Goal: Task Accomplishment & Management: Manage account settings

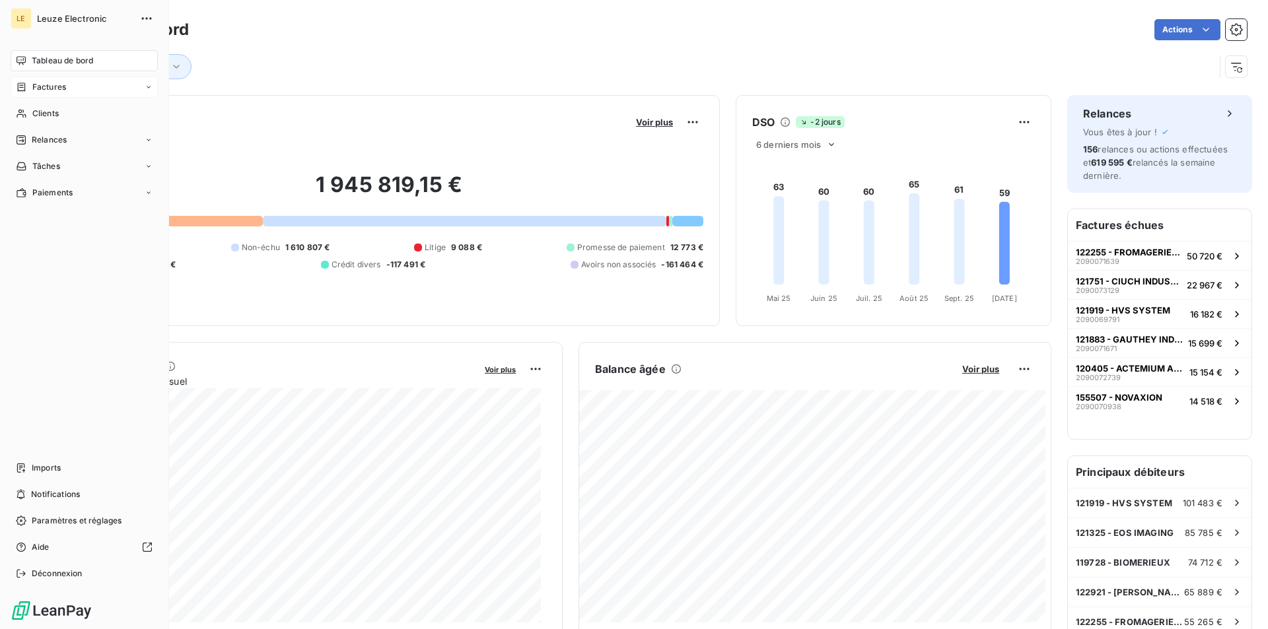
click at [54, 83] on span "Factures" at bounding box center [49, 87] width 34 height 12
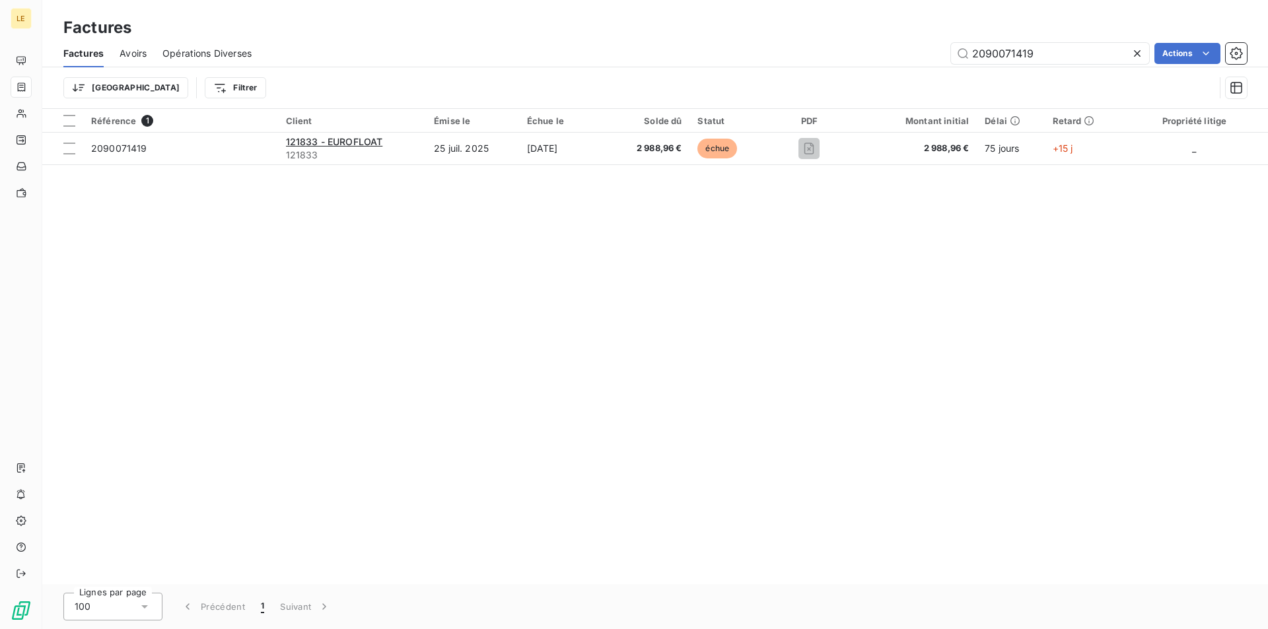
click at [1134, 52] on icon at bounding box center [1136, 53] width 13 height 13
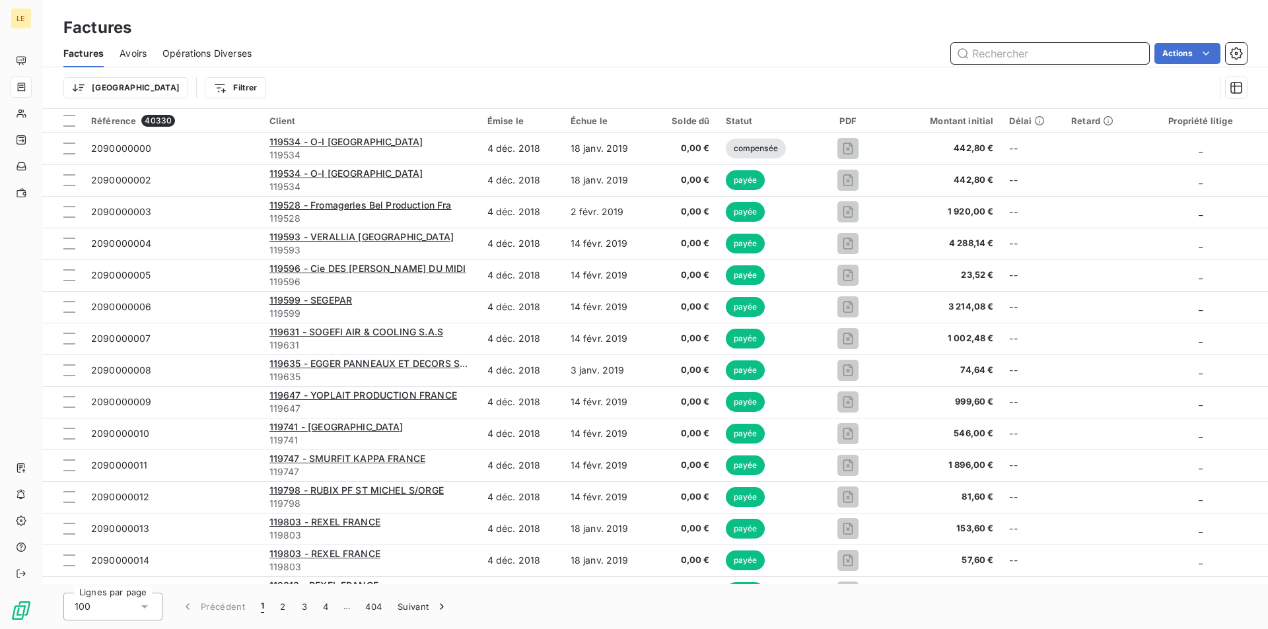
click at [1050, 62] on input "text" at bounding box center [1050, 53] width 198 height 21
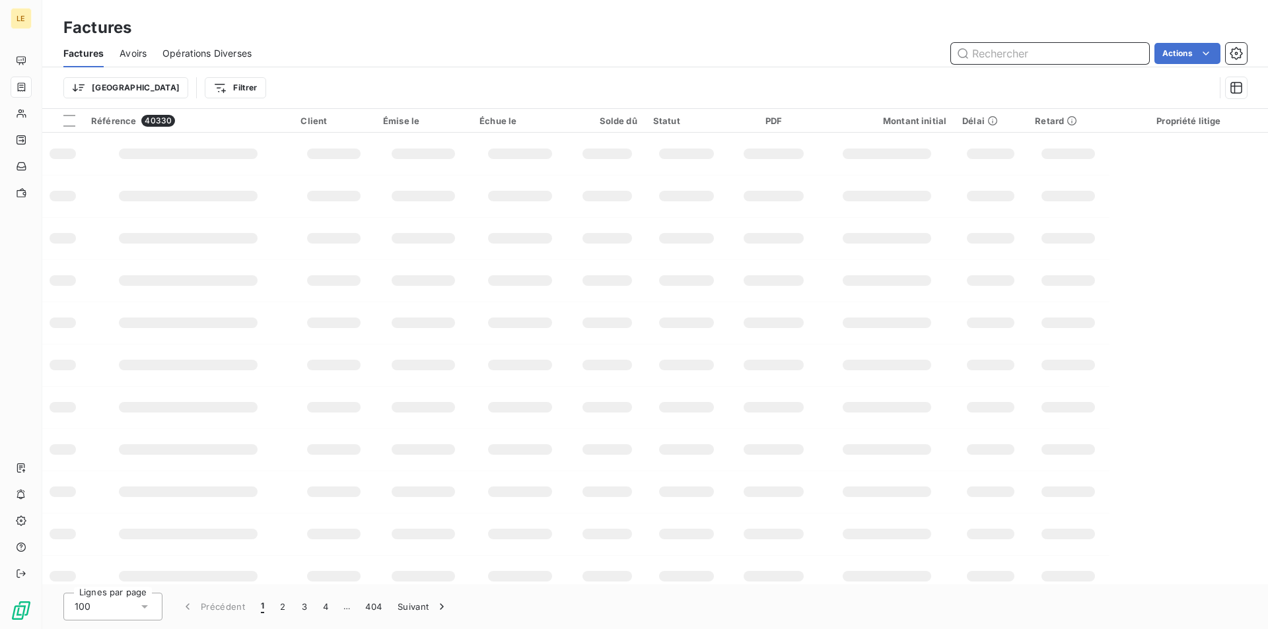
click at [1078, 53] on input "text" at bounding box center [1050, 53] width 198 height 21
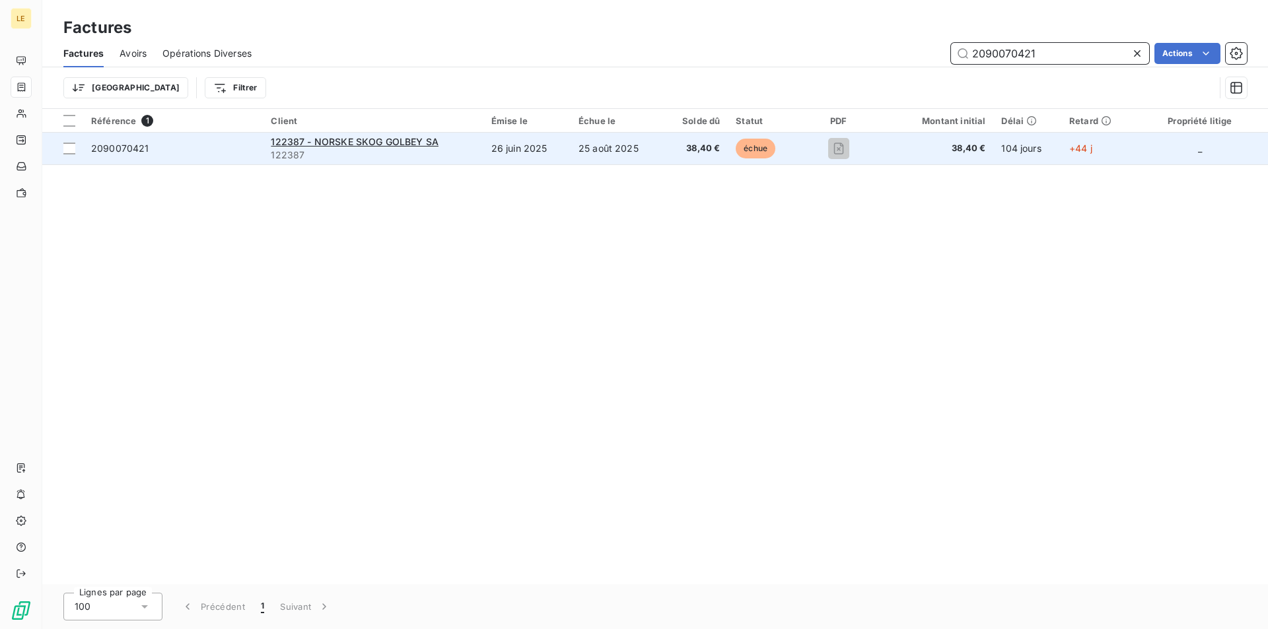
type input "2090070421"
click at [652, 153] on td "25 août 2025" at bounding box center [616, 149] width 92 height 32
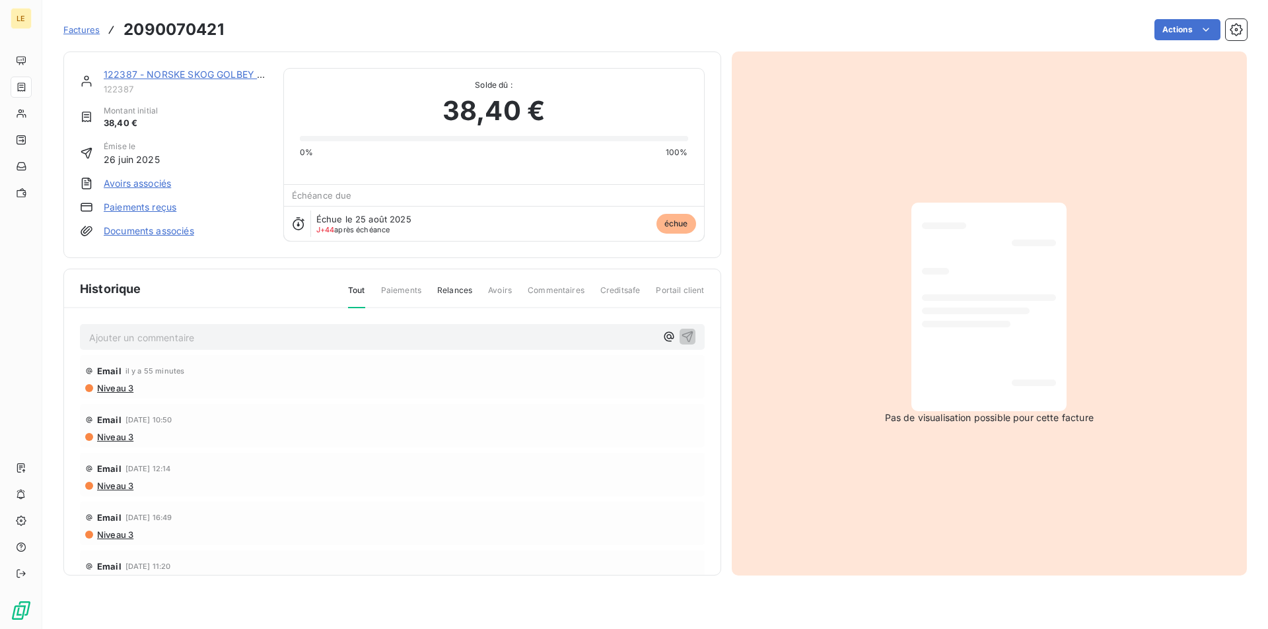
click at [173, 30] on h3 "2090070421" at bounding box center [173, 30] width 100 height 24
copy h3 "2090070421"
click at [654, 36] on div "Actions" at bounding box center [743, 29] width 1007 height 21
click at [799, 18] on div "Factures 2090070421 Actions" at bounding box center [654, 30] width 1183 height 28
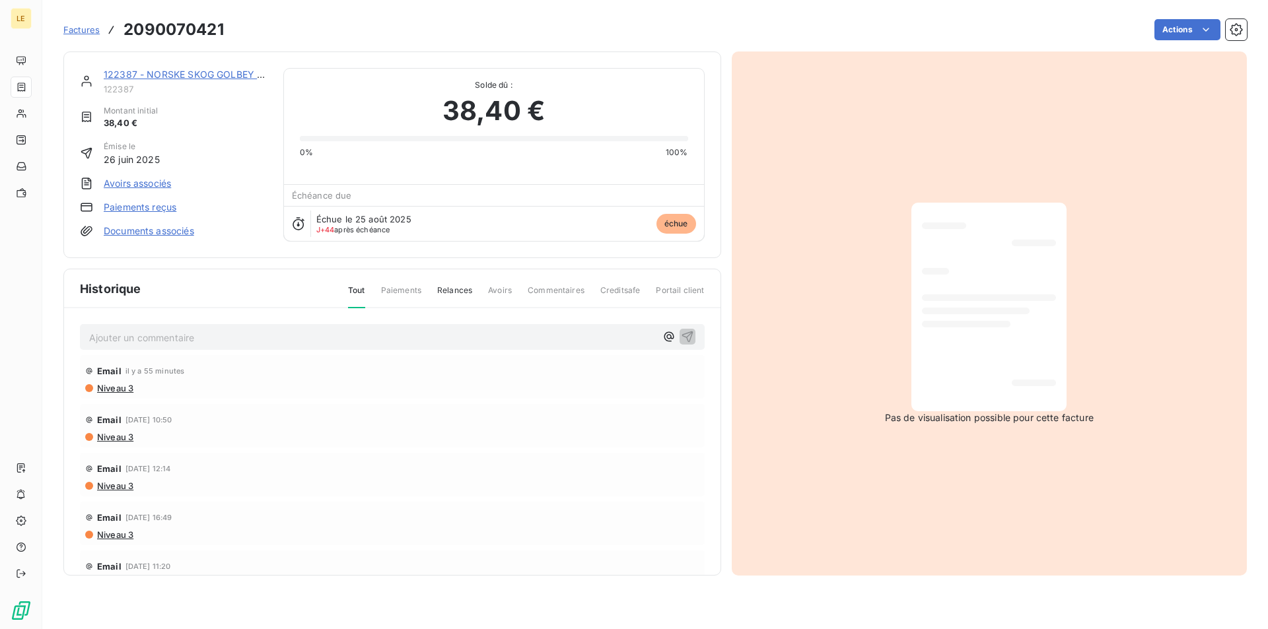
click at [1012, 23] on div "Actions" at bounding box center [743, 29] width 1007 height 21
click at [1213, 28] on html "LE Factures 2090070421 Actions 122387 - NORSKE [PERSON_NAME] [PERSON_NAME] 1223…" at bounding box center [634, 314] width 1268 height 629
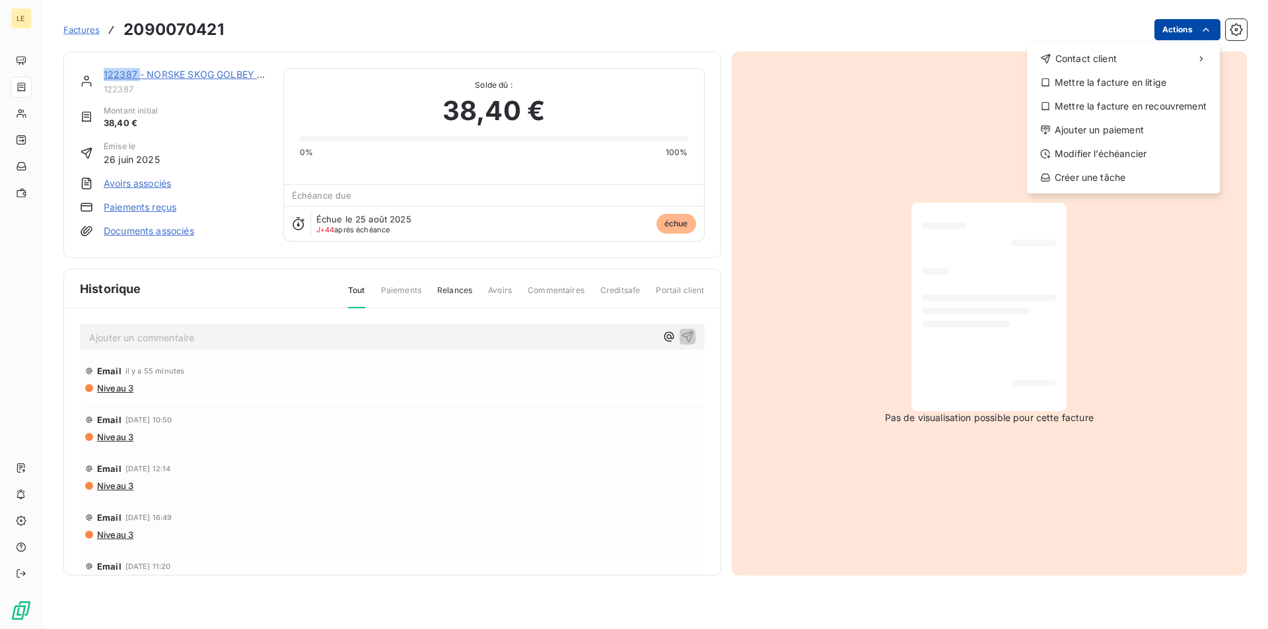
click at [1213, 28] on html "LE Factures [PHONE_NUMBER] Actions Contact client Mettre la facture en litige M…" at bounding box center [634, 314] width 1268 height 629
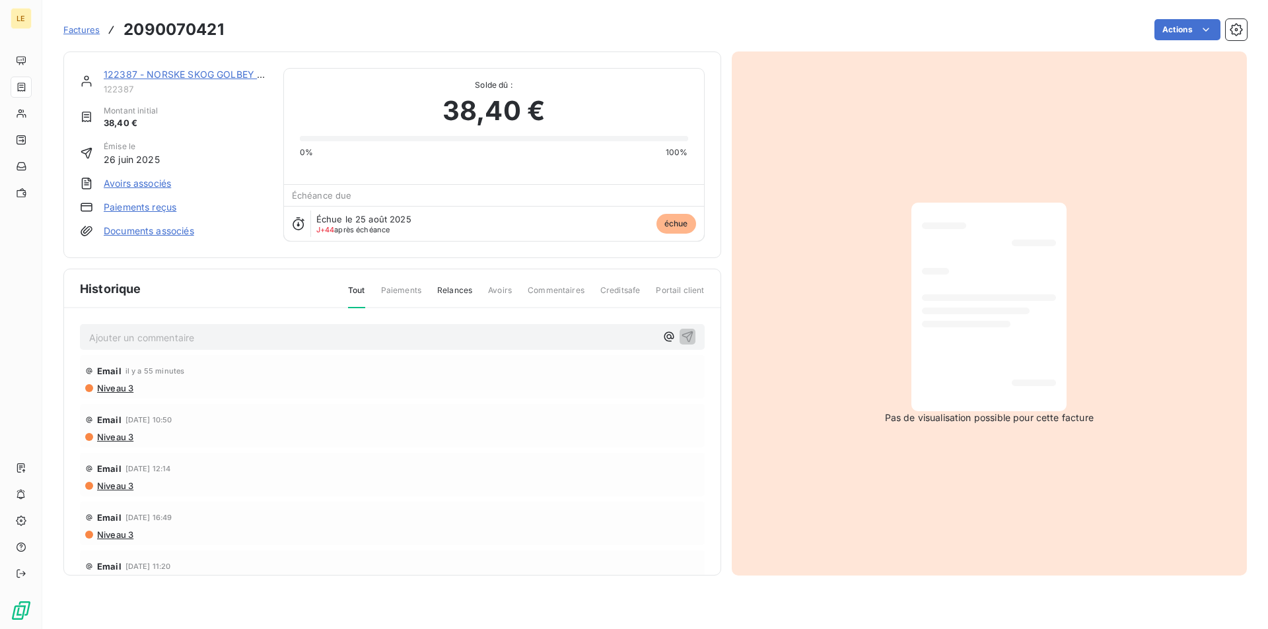
click at [289, 22] on div "Actions" at bounding box center [743, 29] width 1007 height 21
click at [193, 29] on h3 "2090070421" at bounding box center [173, 30] width 100 height 24
copy h3 "2090070421"
click at [401, 34] on div "Actions" at bounding box center [743, 29] width 1007 height 21
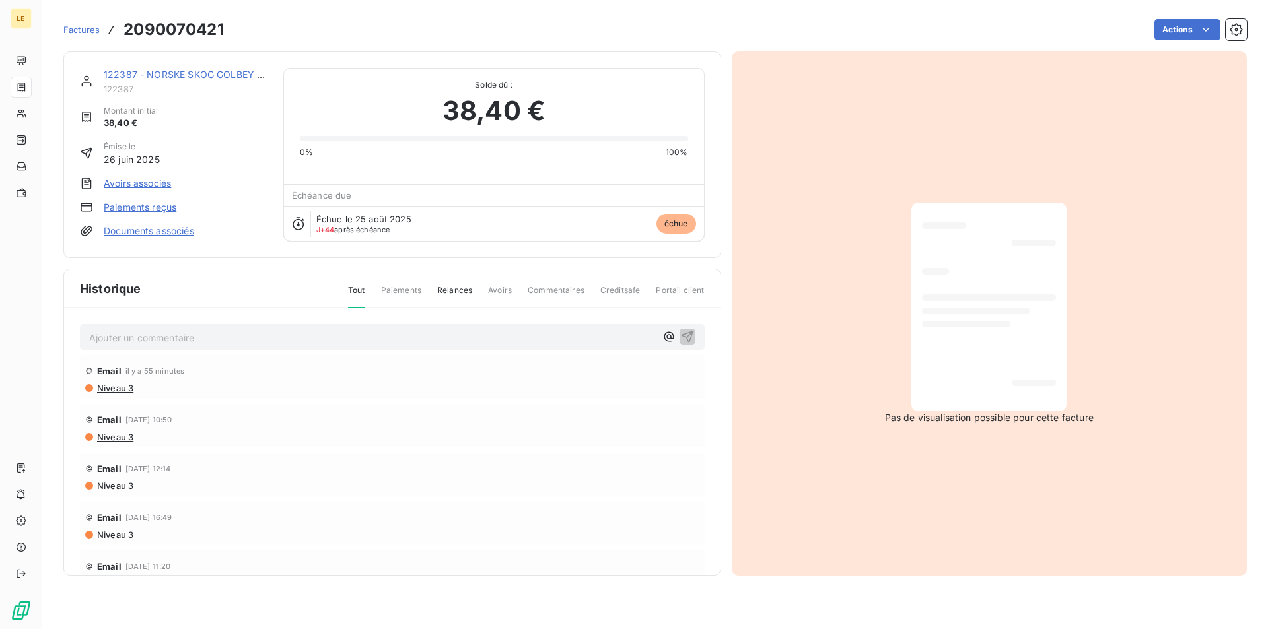
click at [178, 77] on link "122387 - NORSKE SKOG GOLBEY SA" at bounding box center [187, 74] width 166 height 11
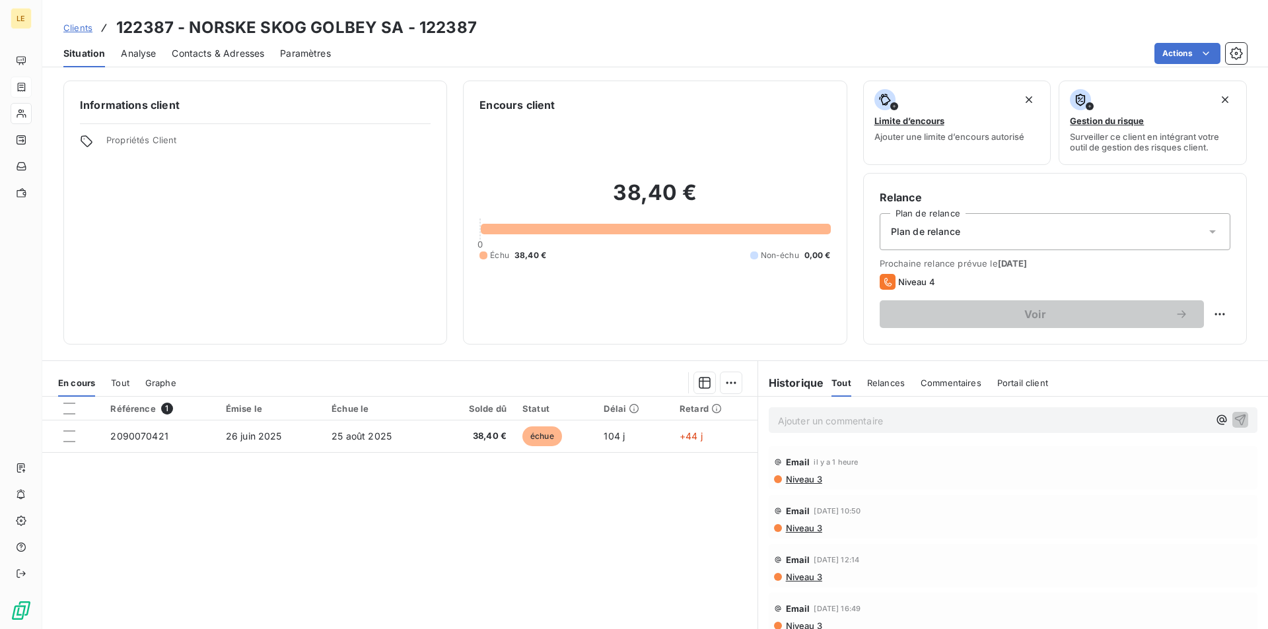
click at [191, 53] on span "Contacts & Adresses" at bounding box center [218, 53] width 92 height 13
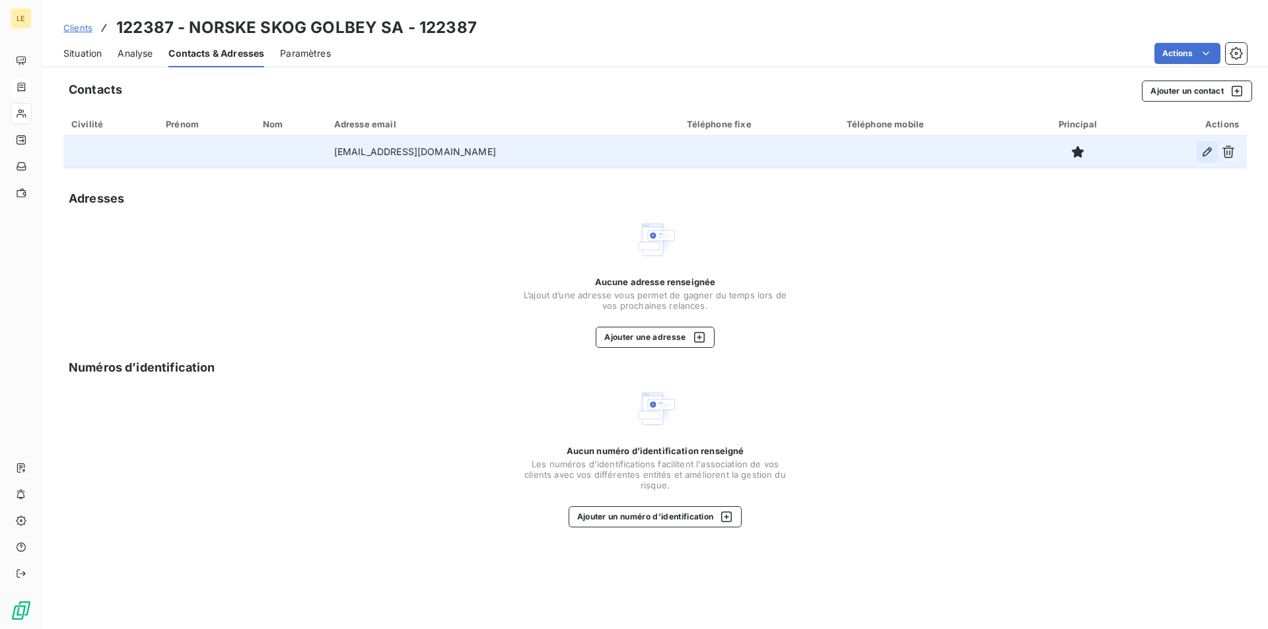
click at [1205, 152] on icon "button" at bounding box center [1206, 151] width 9 height 9
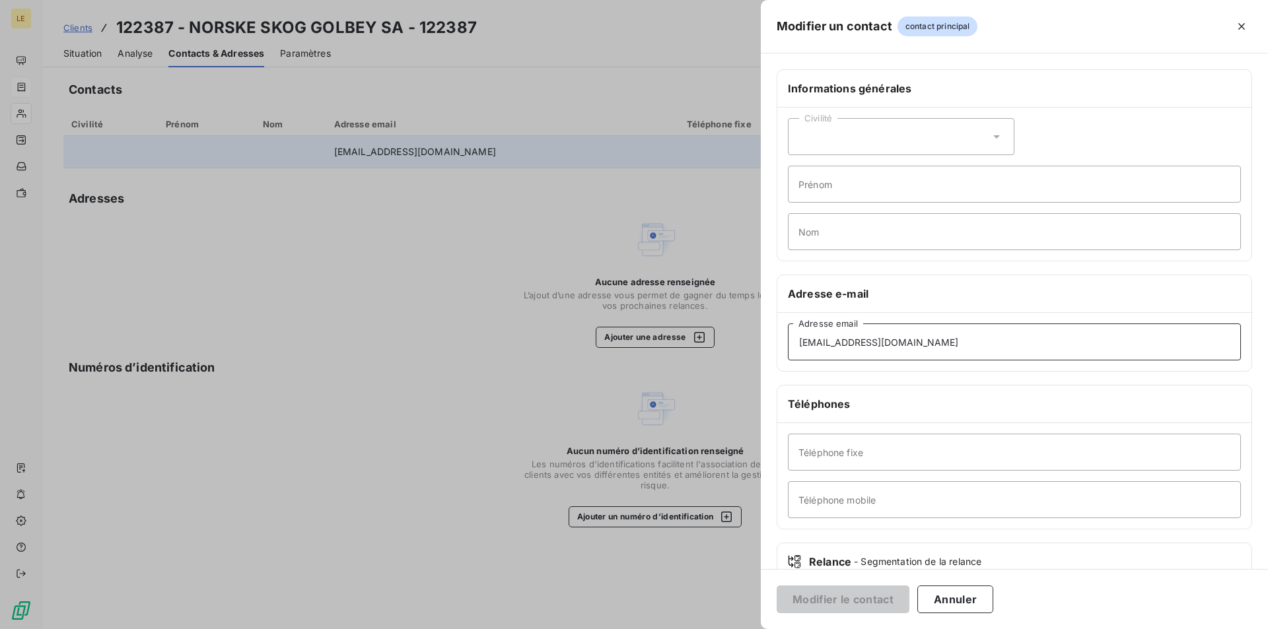
drag, startPoint x: 989, startPoint y: 342, endPoint x: 678, endPoint y: 364, distance: 311.7
click at [682, 629] on div "Modifier un contact contact principal Informations générales Civilité Prénom No…" at bounding box center [634, 629] width 1268 height 0
click at [1000, 338] on input "[EMAIL_ADDRESS][DOMAIN_NAME]" at bounding box center [1014, 342] width 453 height 37
click at [875, 343] on input "[EMAIL_ADDRESS][DOMAIN_NAME]" at bounding box center [1014, 342] width 453 height 37
type input "[EMAIL_ADDRESS][DOMAIN_NAME]"
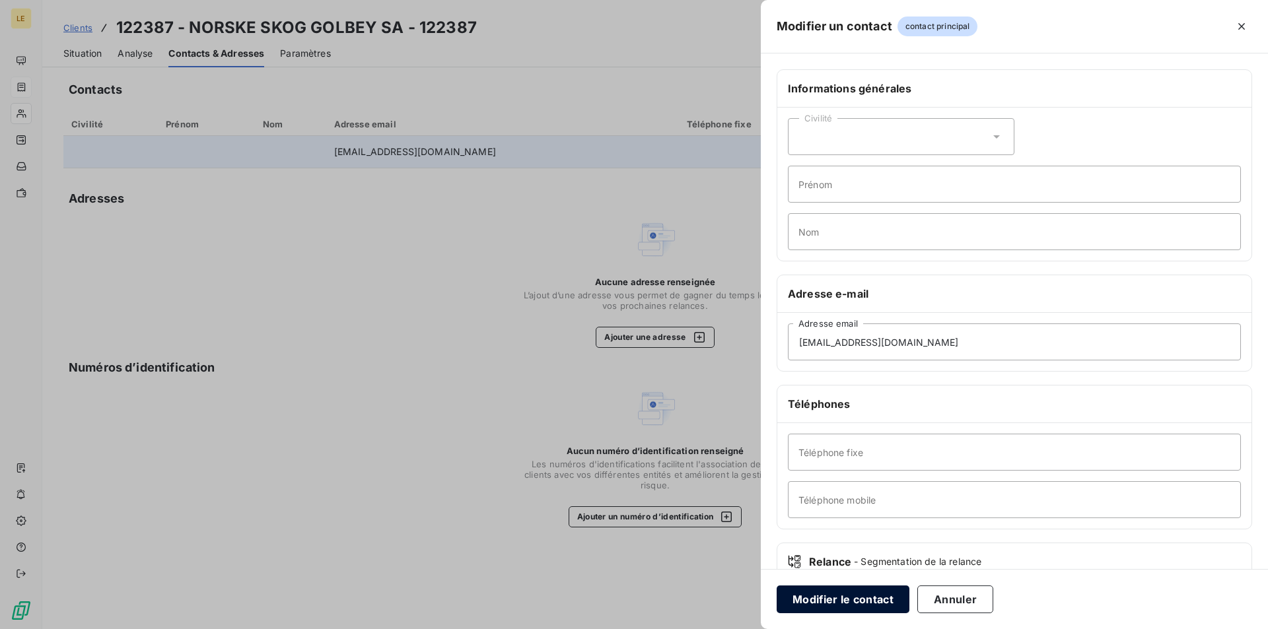
click at [872, 604] on button "Modifier le contact" at bounding box center [842, 600] width 133 height 28
